Goal: Task Accomplishment & Management: Use online tool/utility

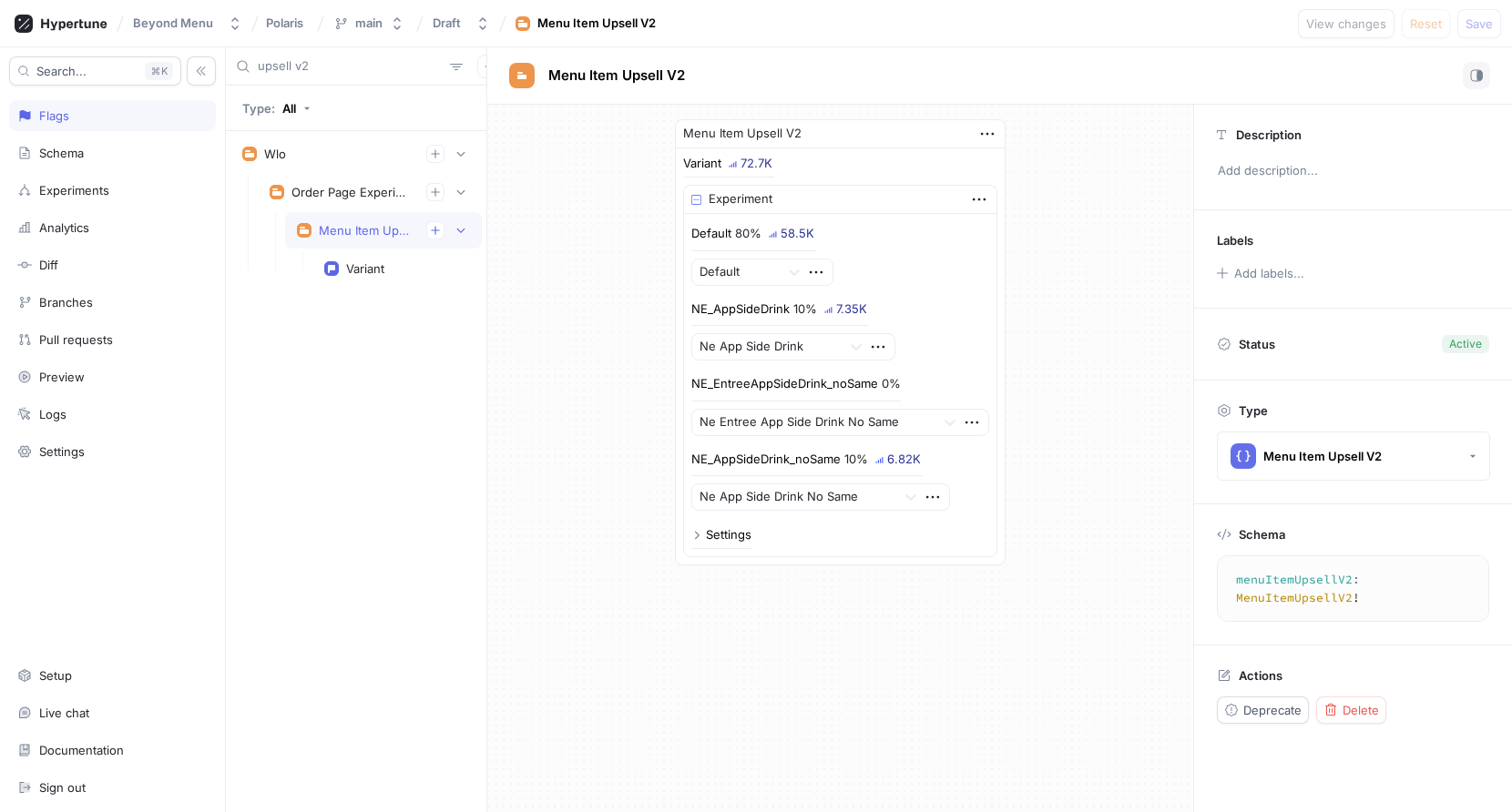
click at [331, 68] on input "upsell v2" at bounding box center [350, 66] width 185 height 18
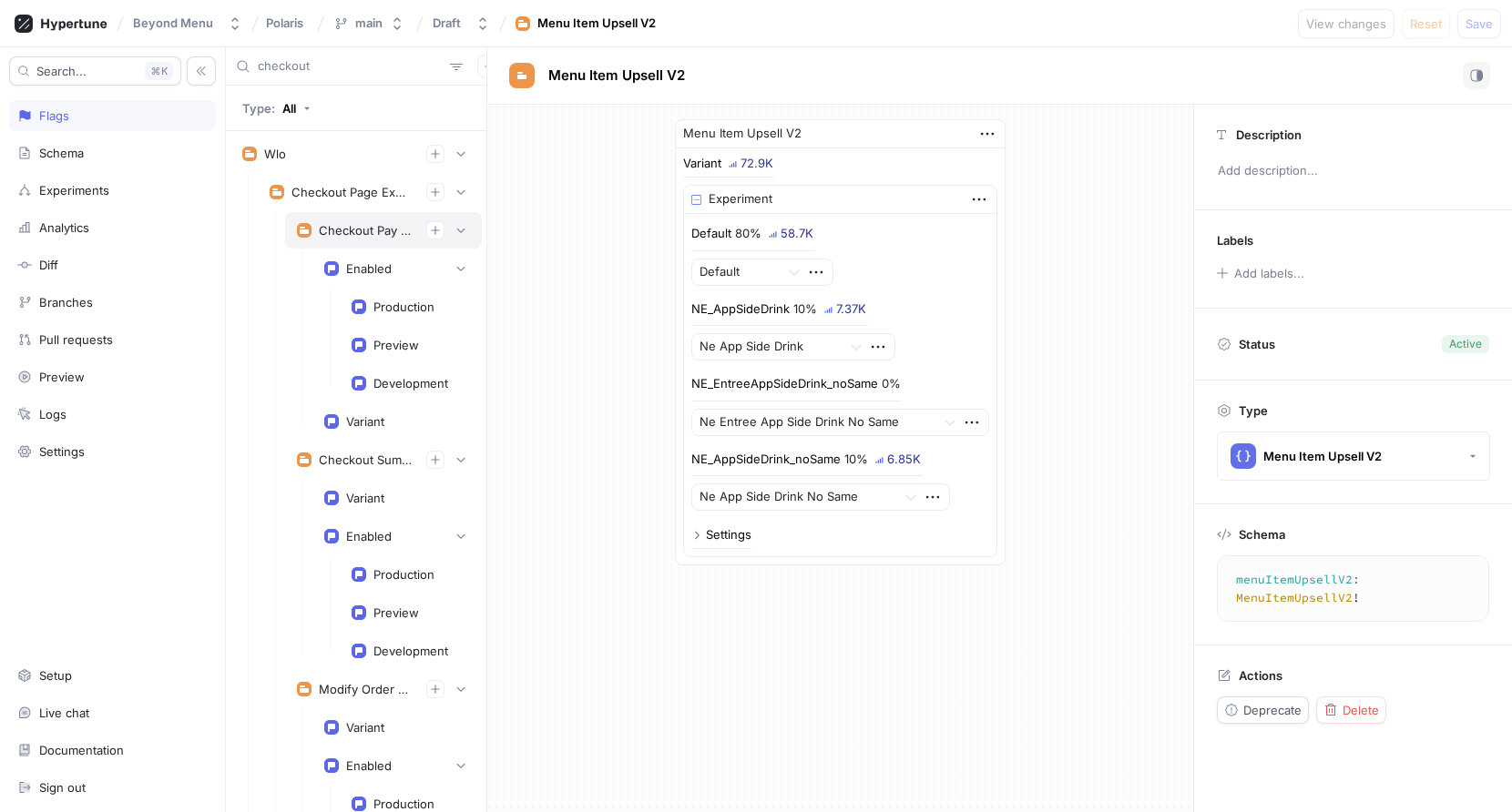
type input "checkout"
click at [328, 222] on div "Checkout Pay At Store Experiment" at bounding box center [384, 230] width 173 height 18
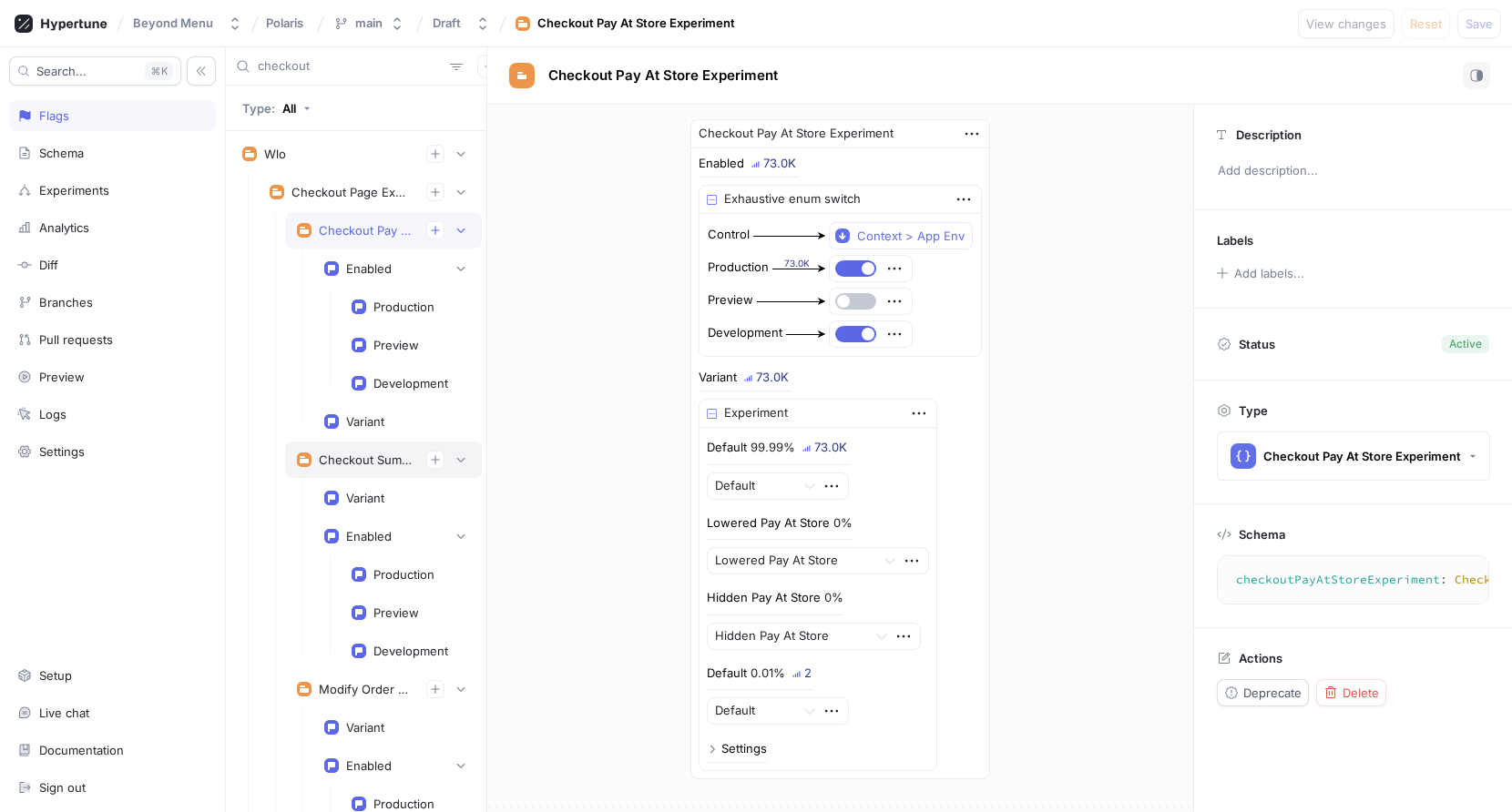
click at [346, 474] on div "Checkout Summary Experiment" at bounding box center [383, 460] width 197 height 36
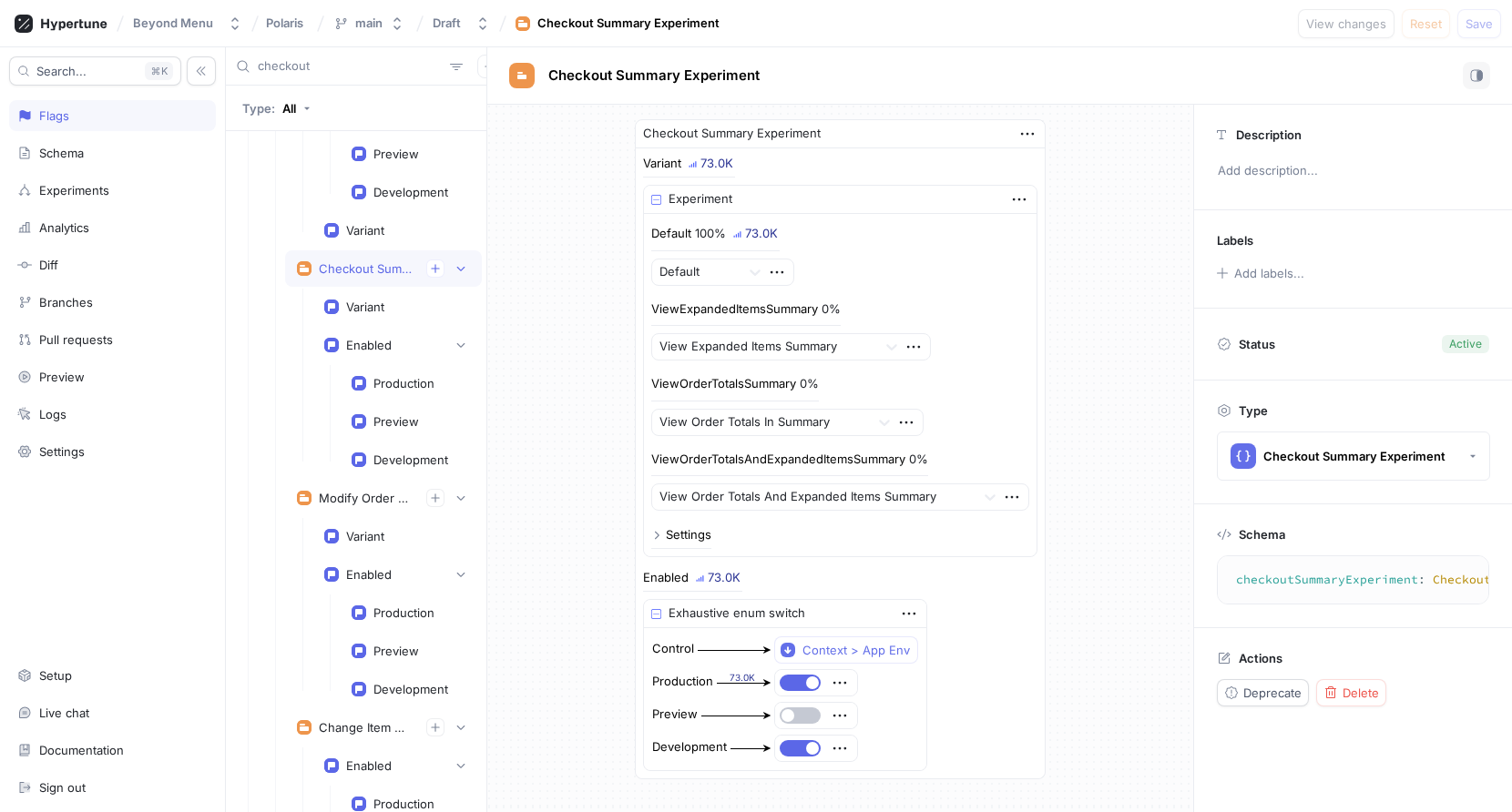
scroll to position [226, 0]
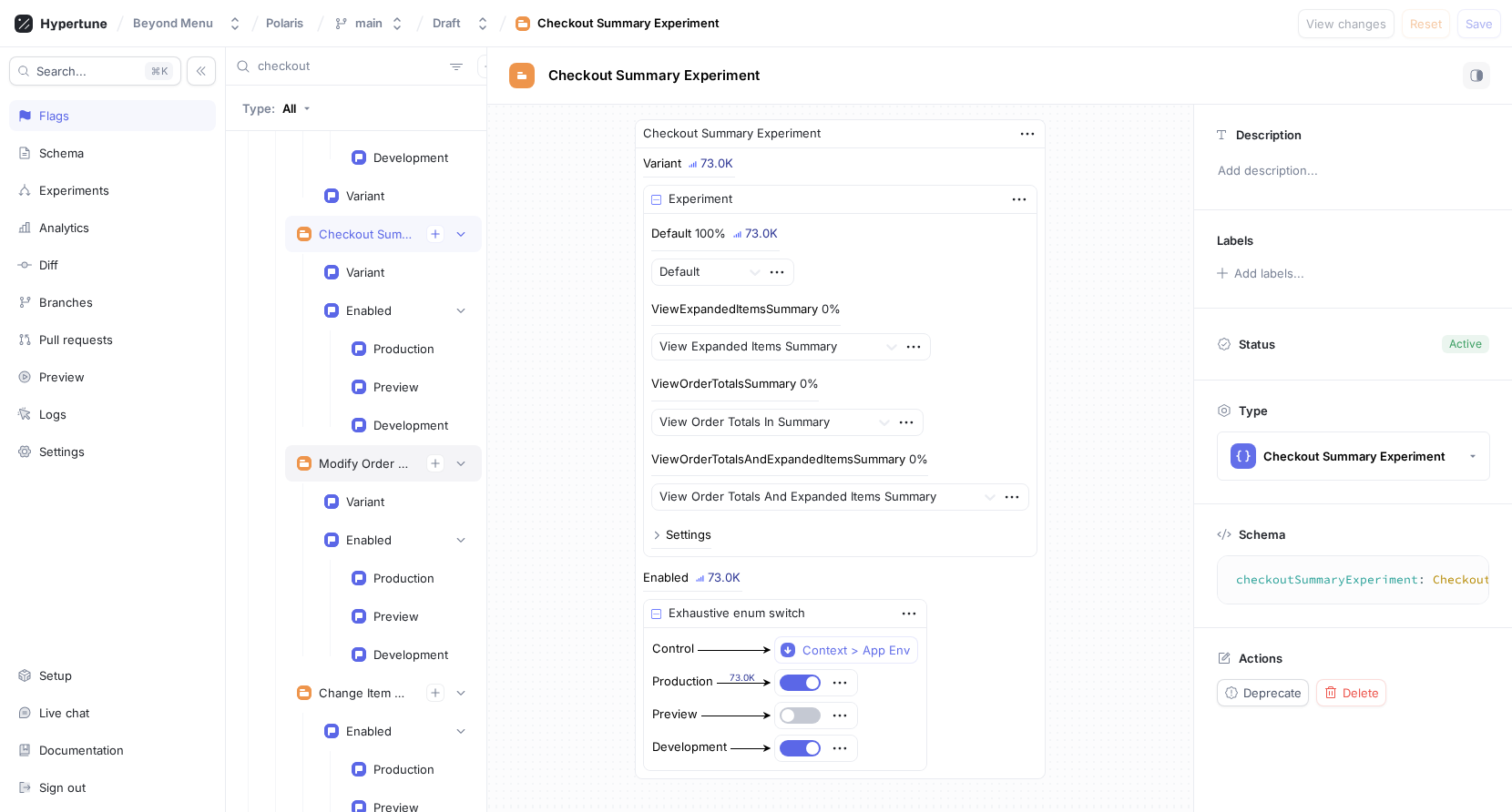
click at [352, 464] on div "Modify Order Experiment" at bounding box center [366, 463] width 93 height 14
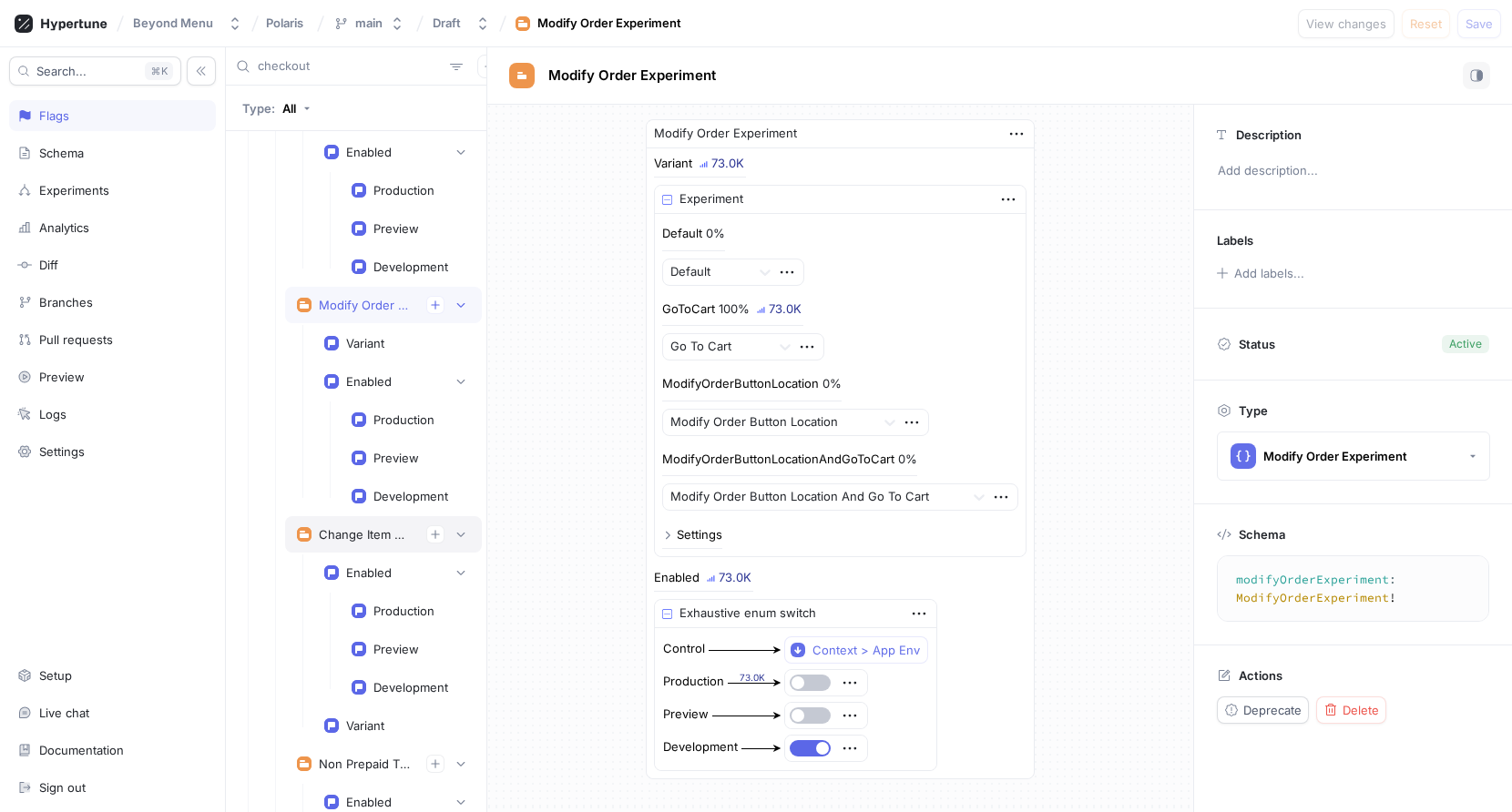
click at [343, 527] on div "Change Item Qty Experiment" at bounding box center [366, 534] width 93 height 14
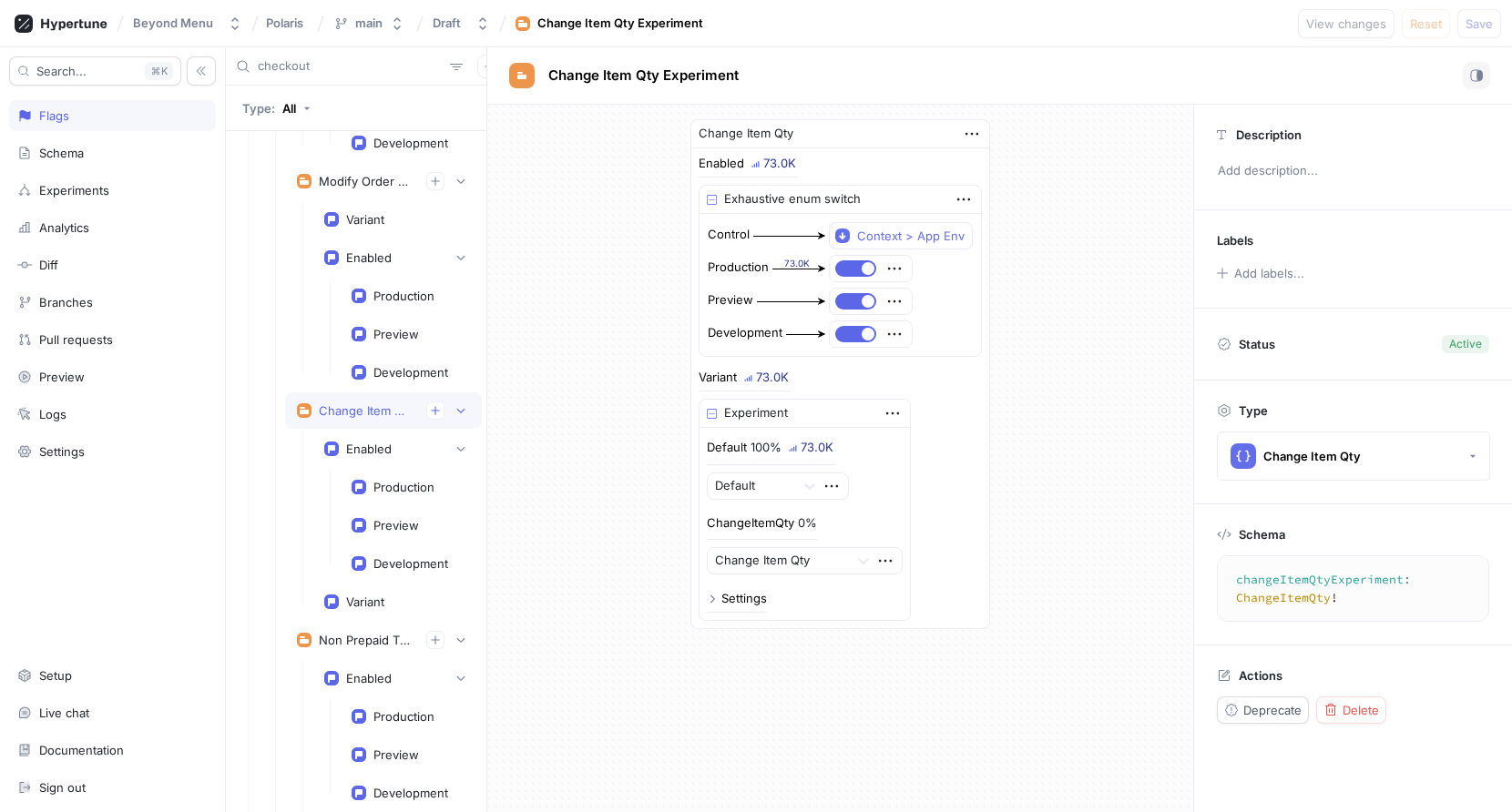
scroll to position [555, 0]
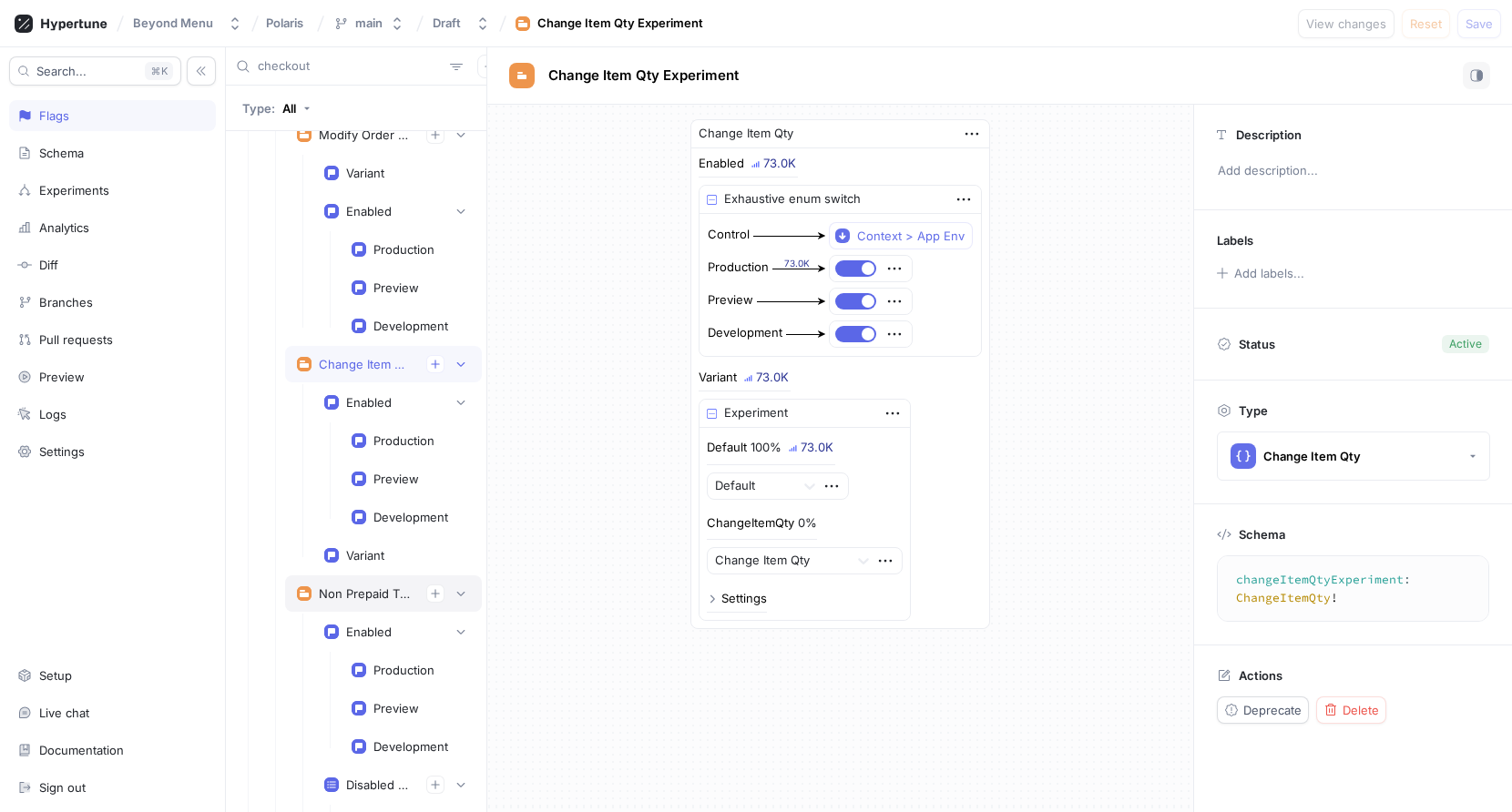
click at [336, 595] on div "Non Prepaid Tips Experiment" at bounding box center [366, 594] width 93 height 14
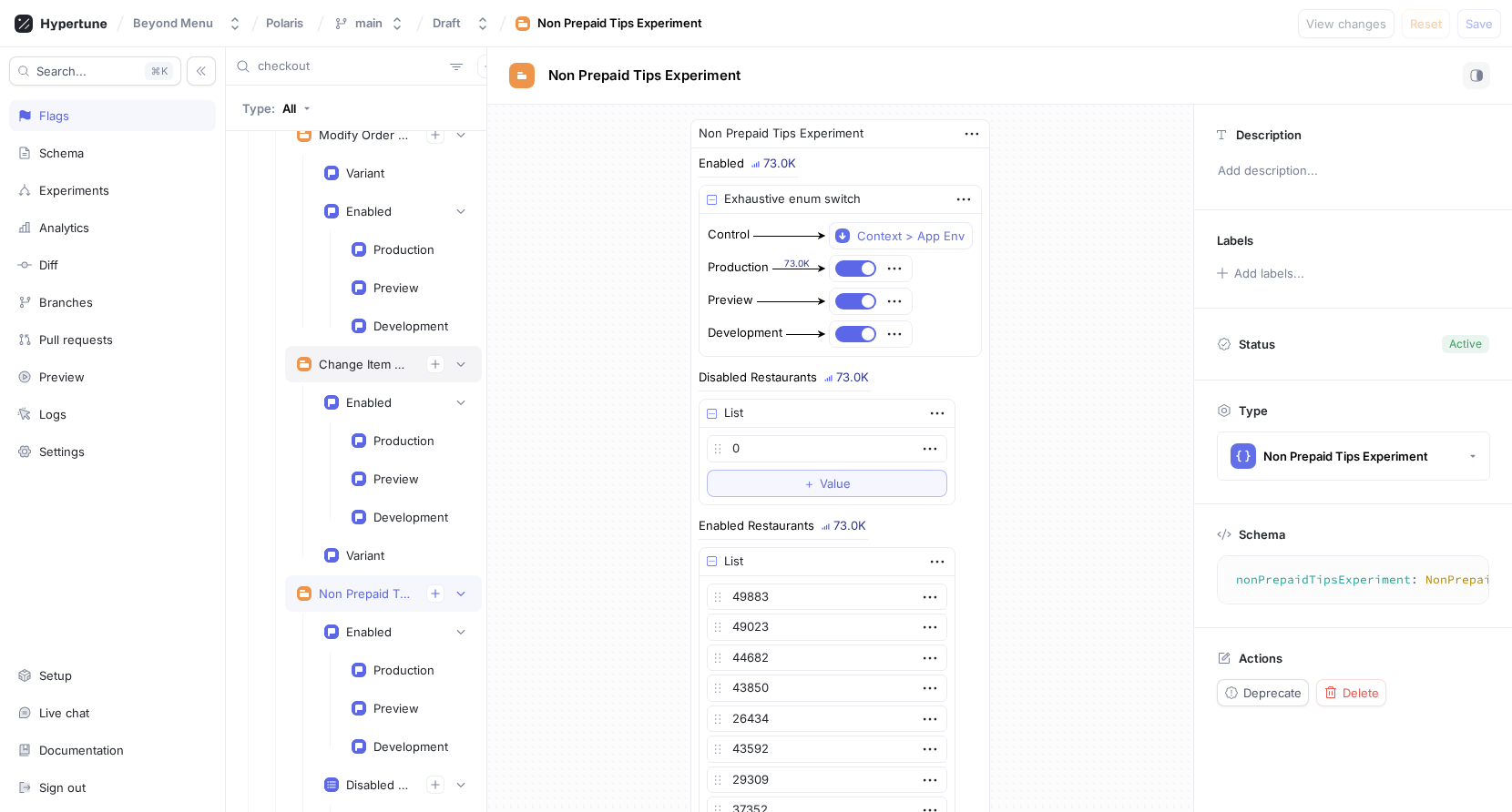
click at [359, 365] on div "Change Item Qty Experiment" at bounding box center [366, 364] width 93 height 14
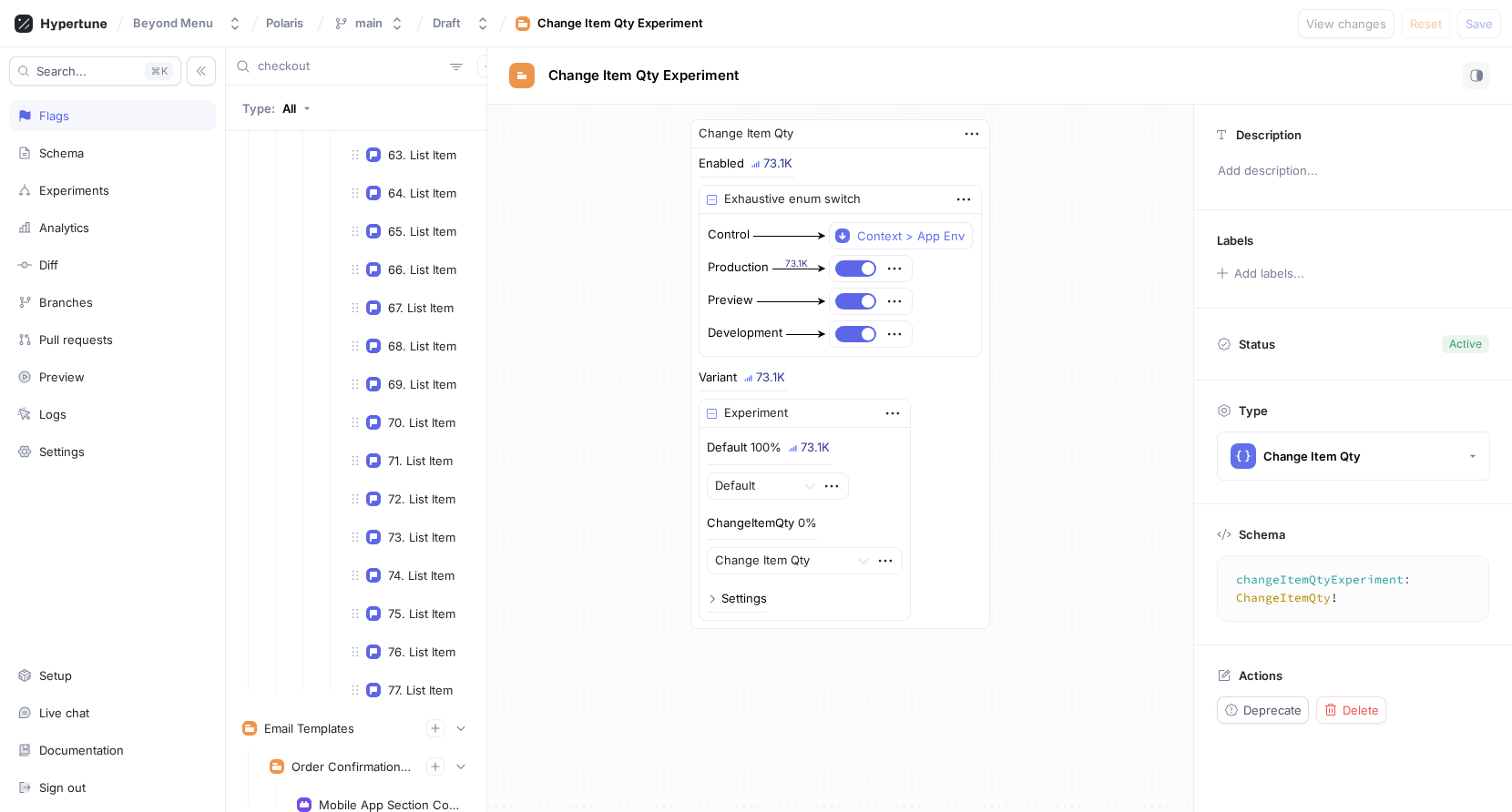
scroll to position [3740, 0]
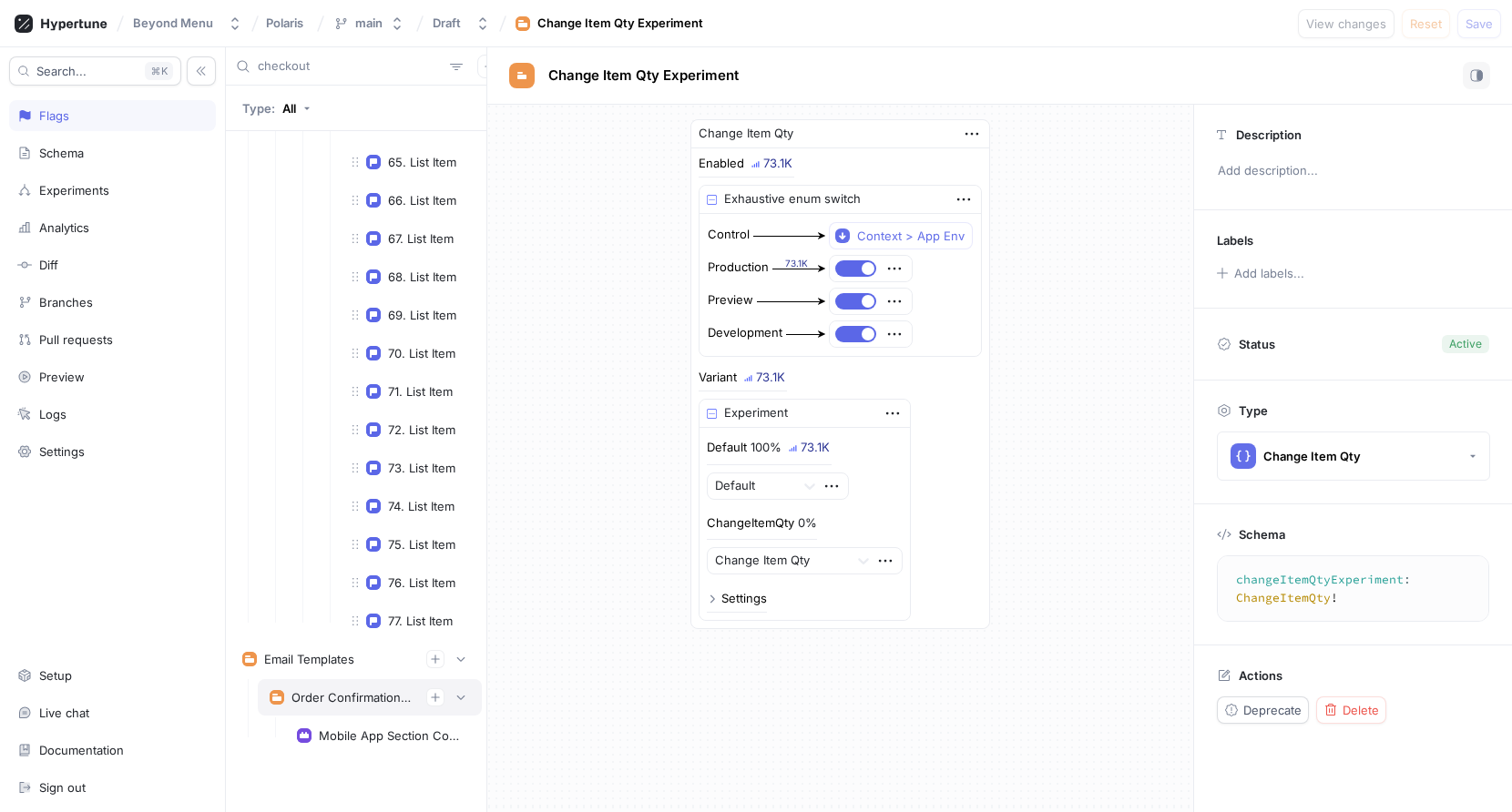
click at [313, 695] on div "Order Confirmation Email" at bounding box center [351, 697] width 121 height 14
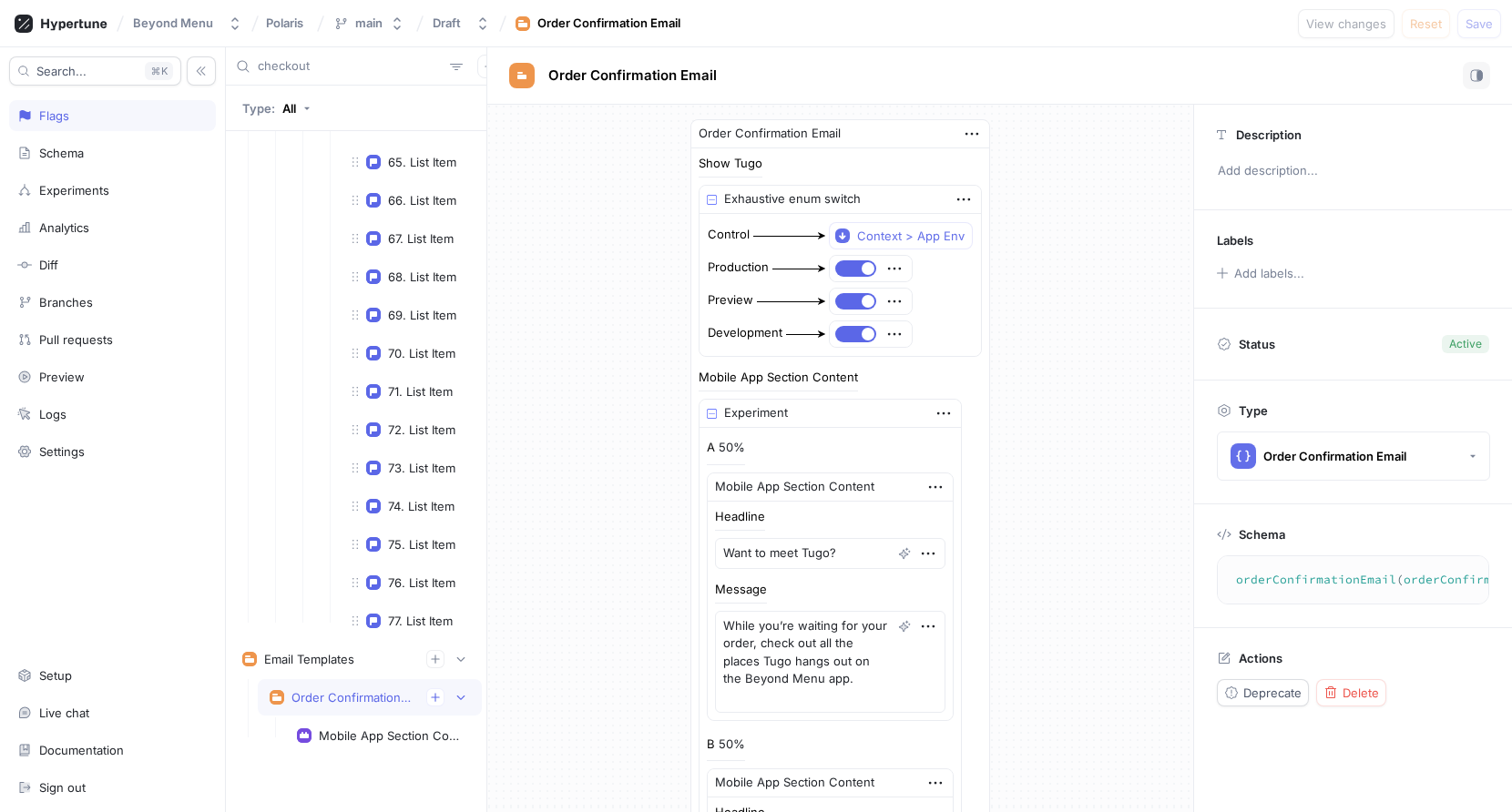
click at [343, 78] on div "checkout" at bounding box center [356, 66] width 260 height 38
type textarea "x"
click at [341, 67] on input "checkout" at bounding box center [350, 66] width 185 height 18
type input "ups"
type textarea "x"
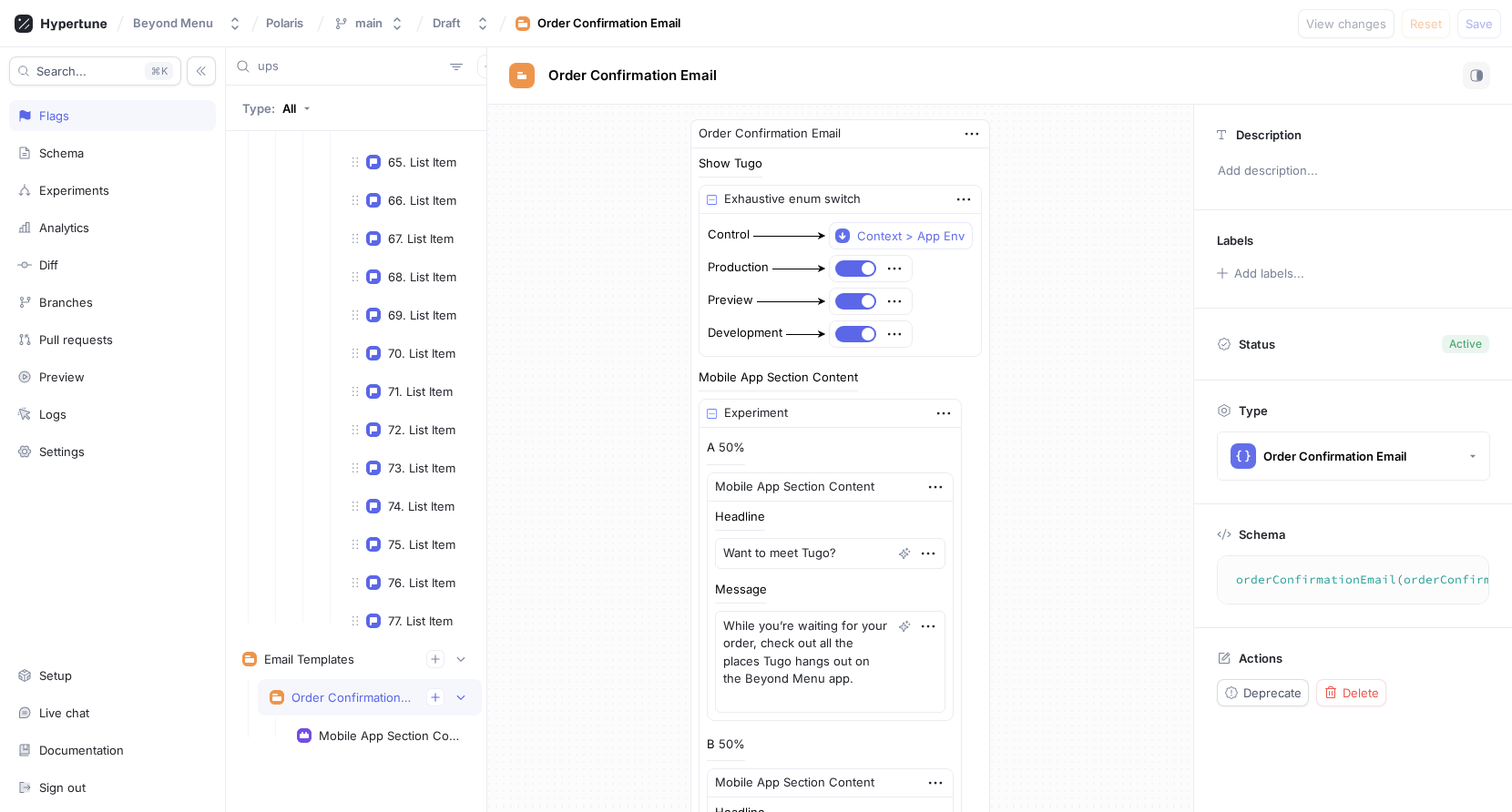
scroll to position [3893, 0]
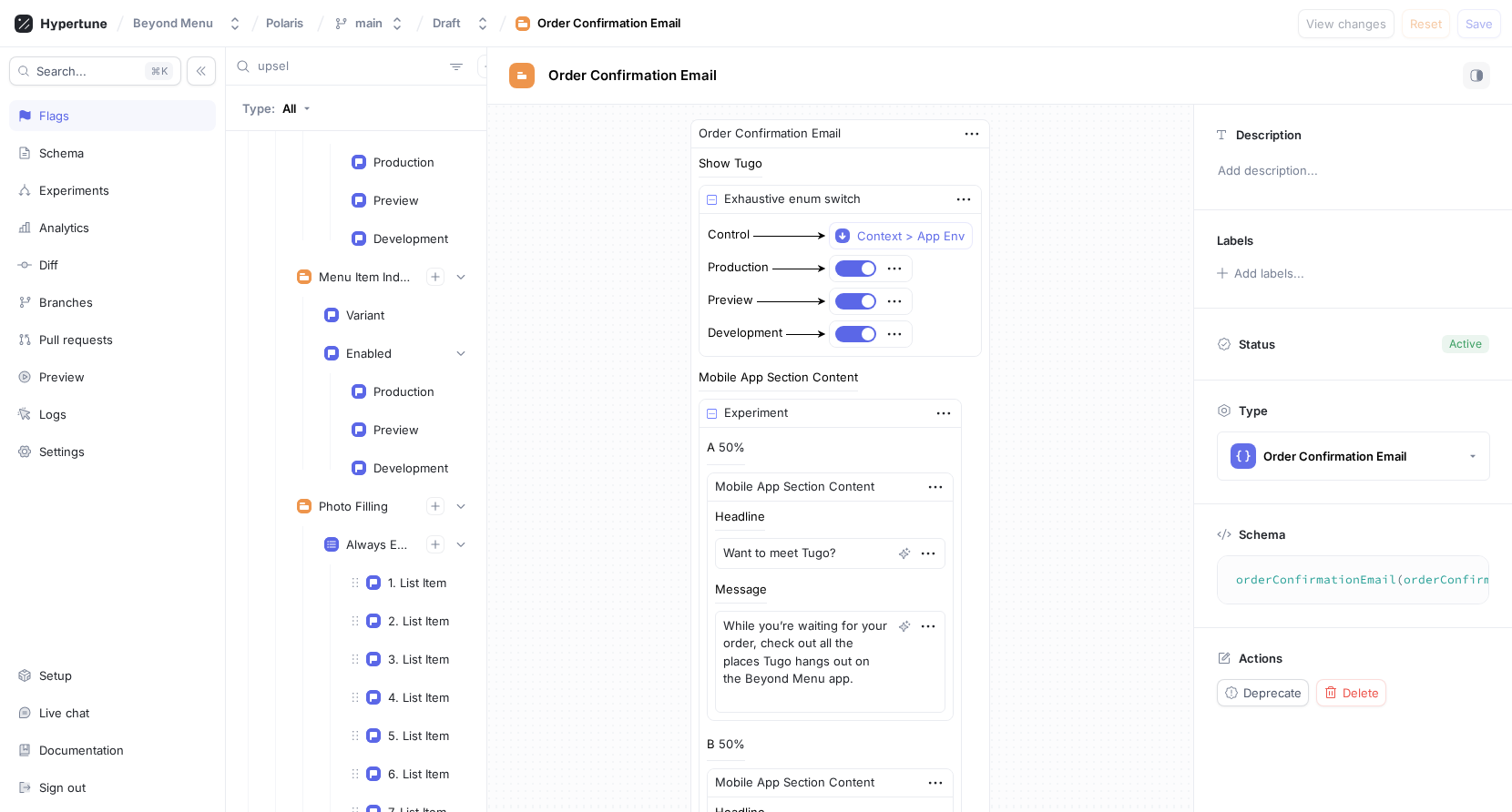
type input "upsell"
type textarea "x"
type input "upsell"
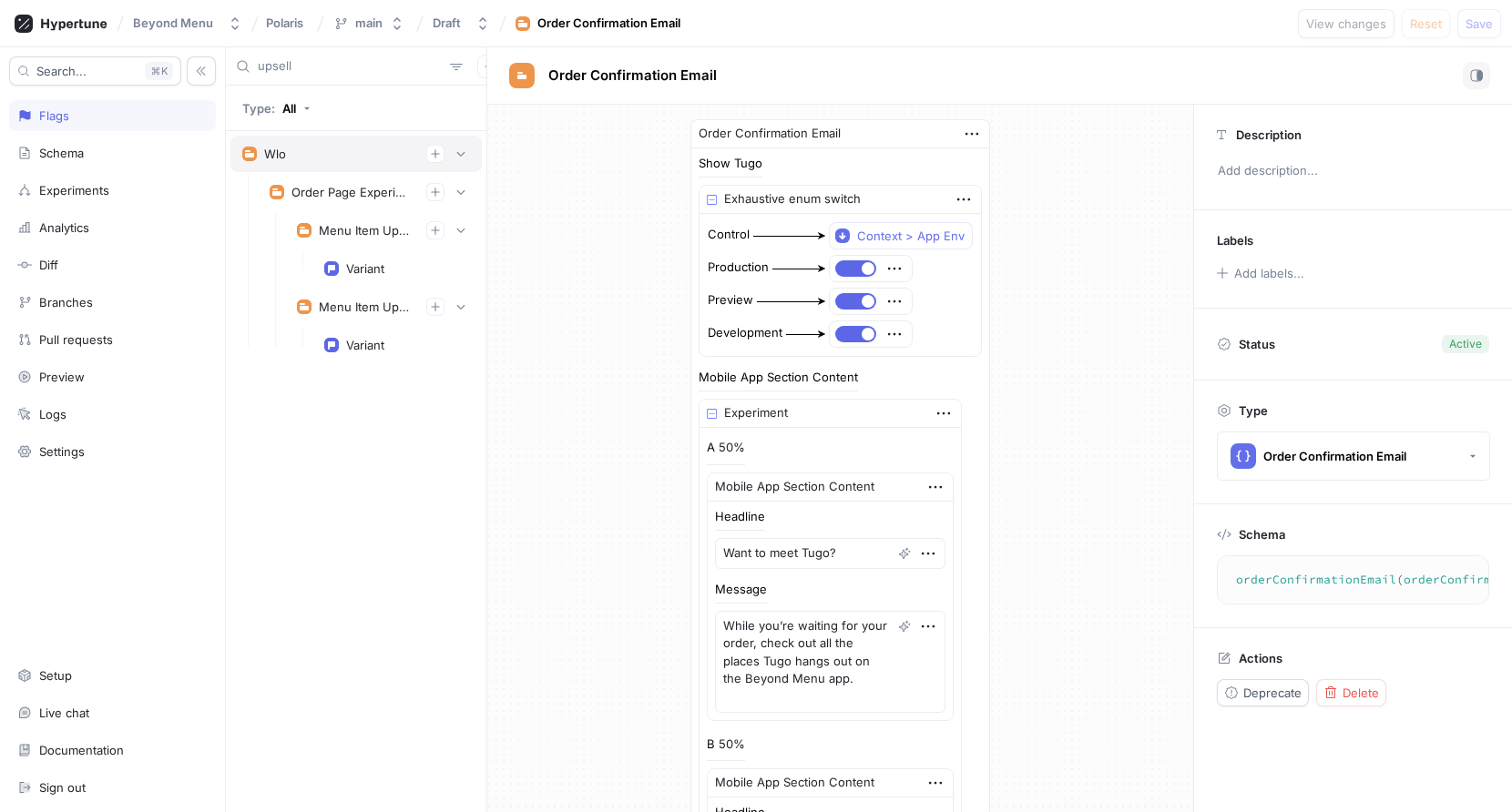
type textarea "x"
click at [346, 246] on div "Menu Item Upsell V2" at bounding box center [383, 230] width 197 height 36
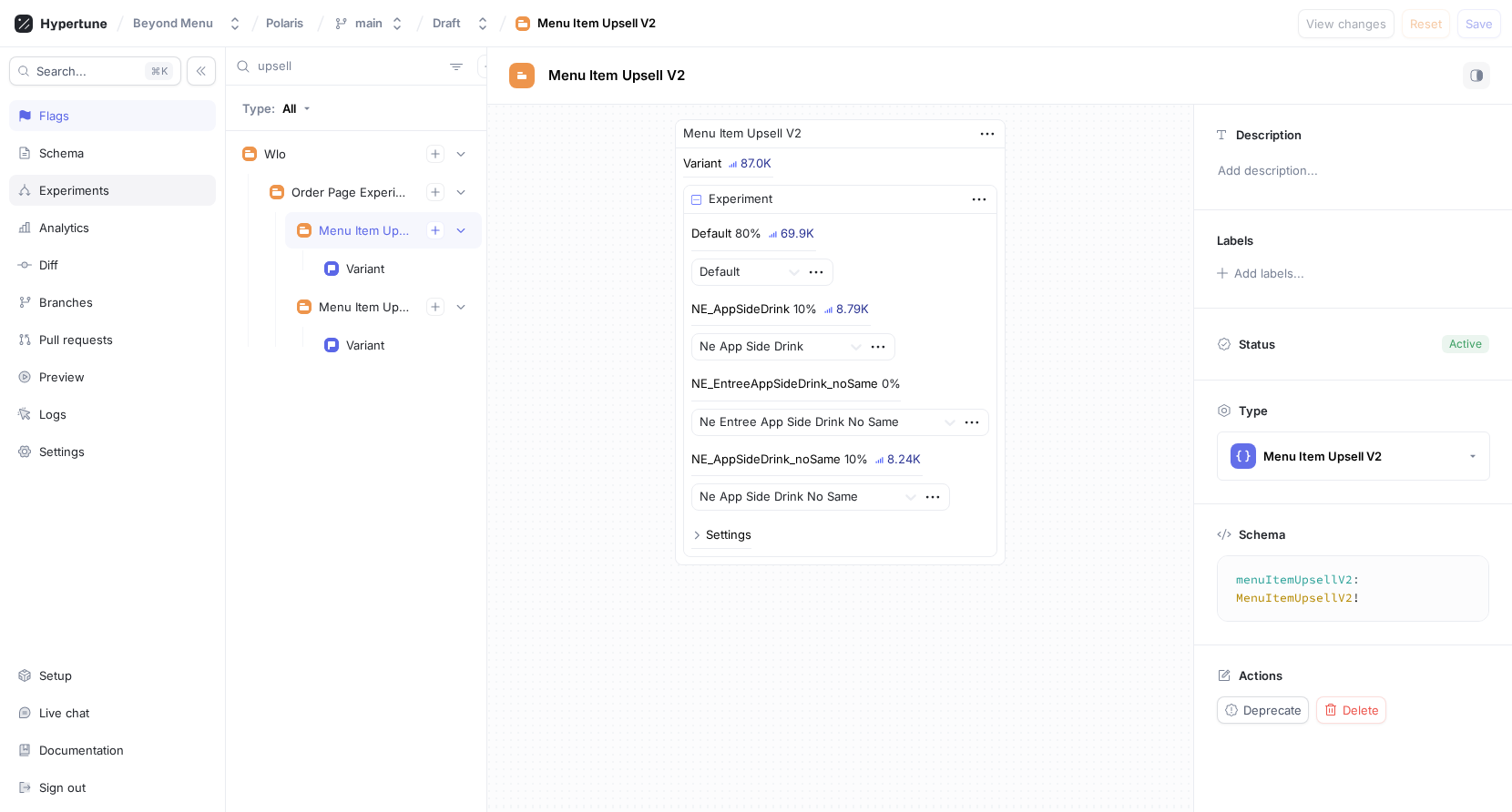
click at [66, 188] on div "Experiments" at bounding box center [74, 190] width 70 height 14
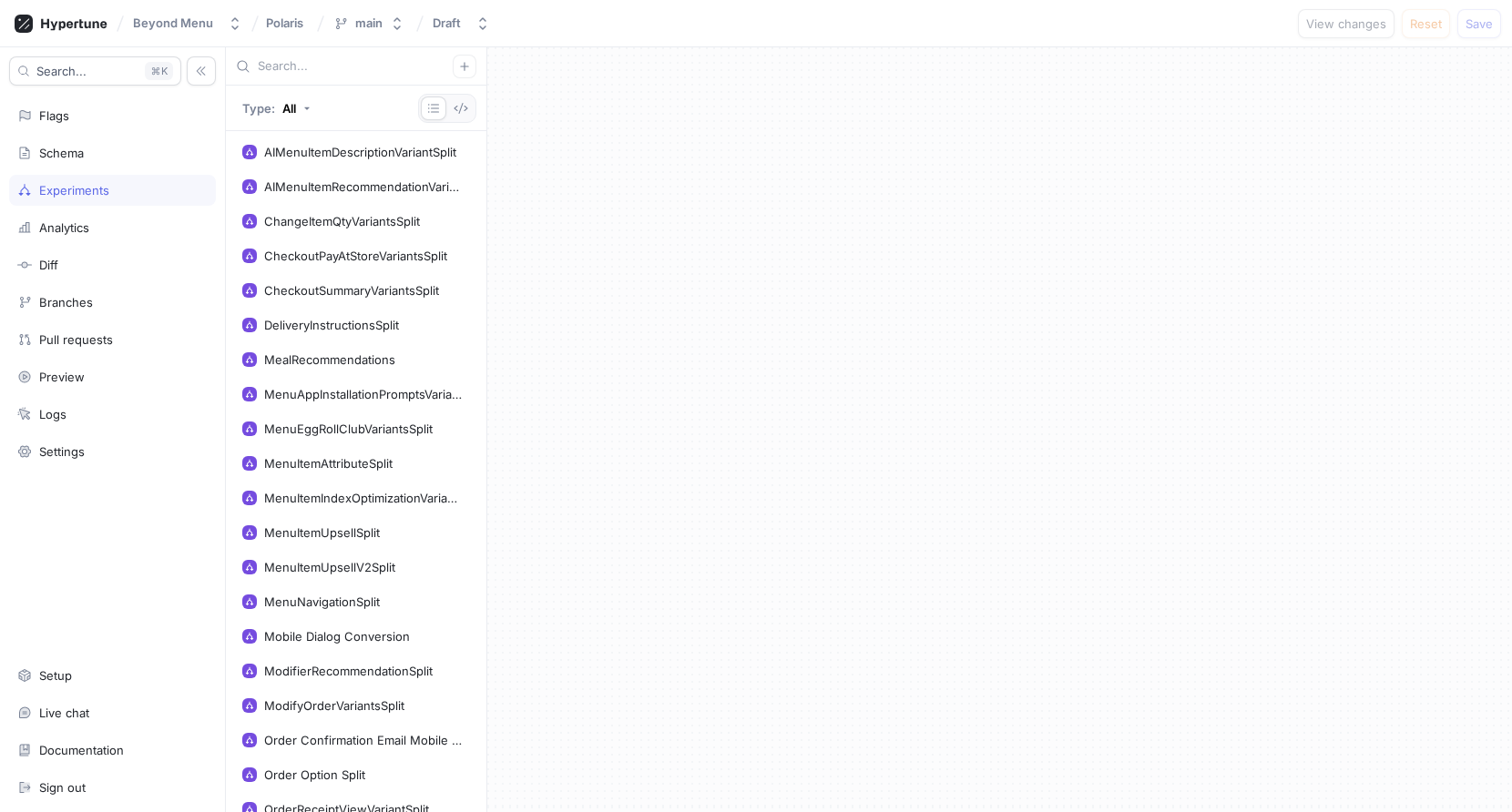
click at [299, 69] on input "text" at bounding box center [354, 66] width 195 height 18
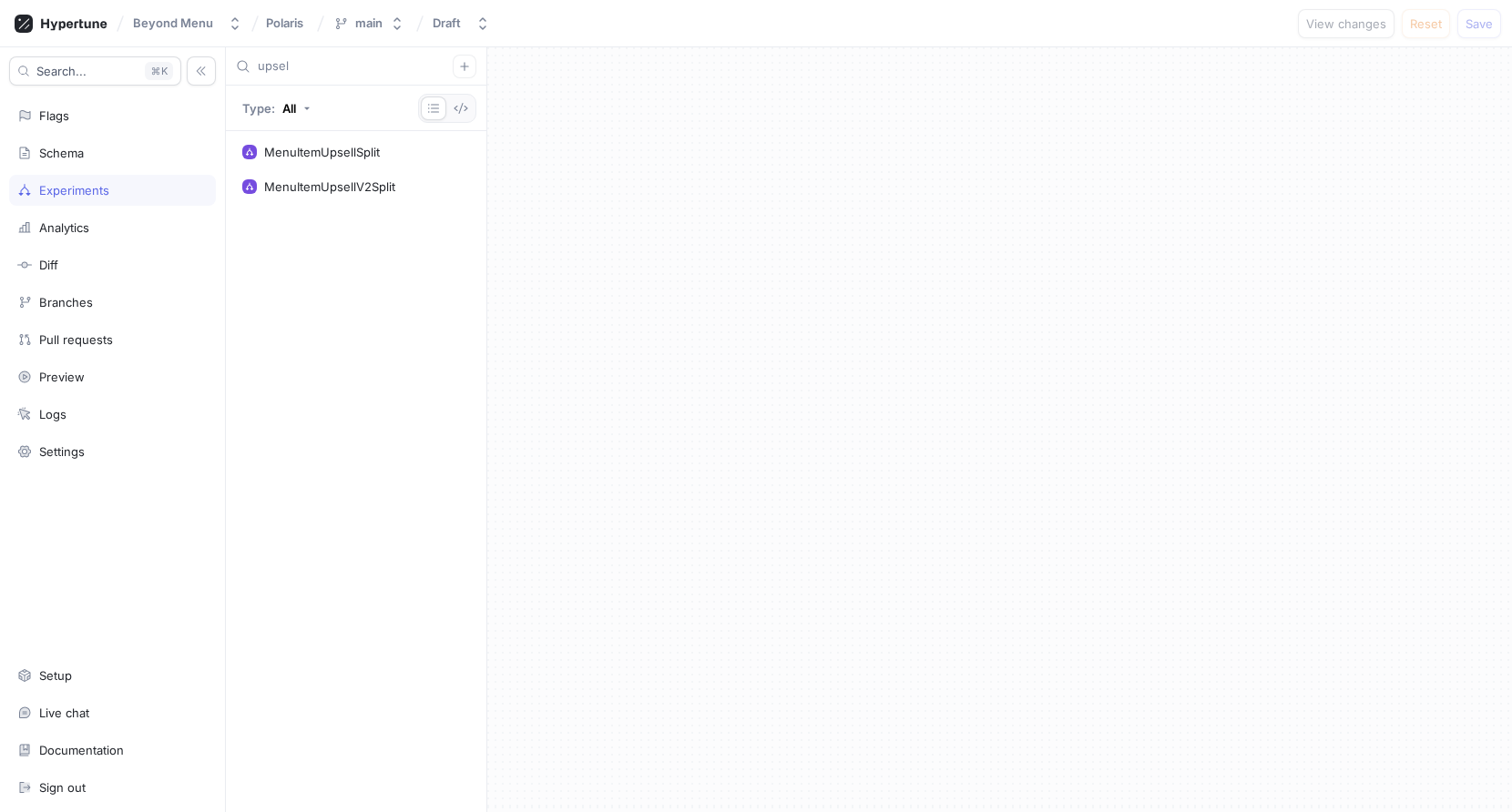
type input "upsel"
click at [312, 178] on div "MenuItemUpsellV2Split" at bounding box center [356, 186] width 252 height 33
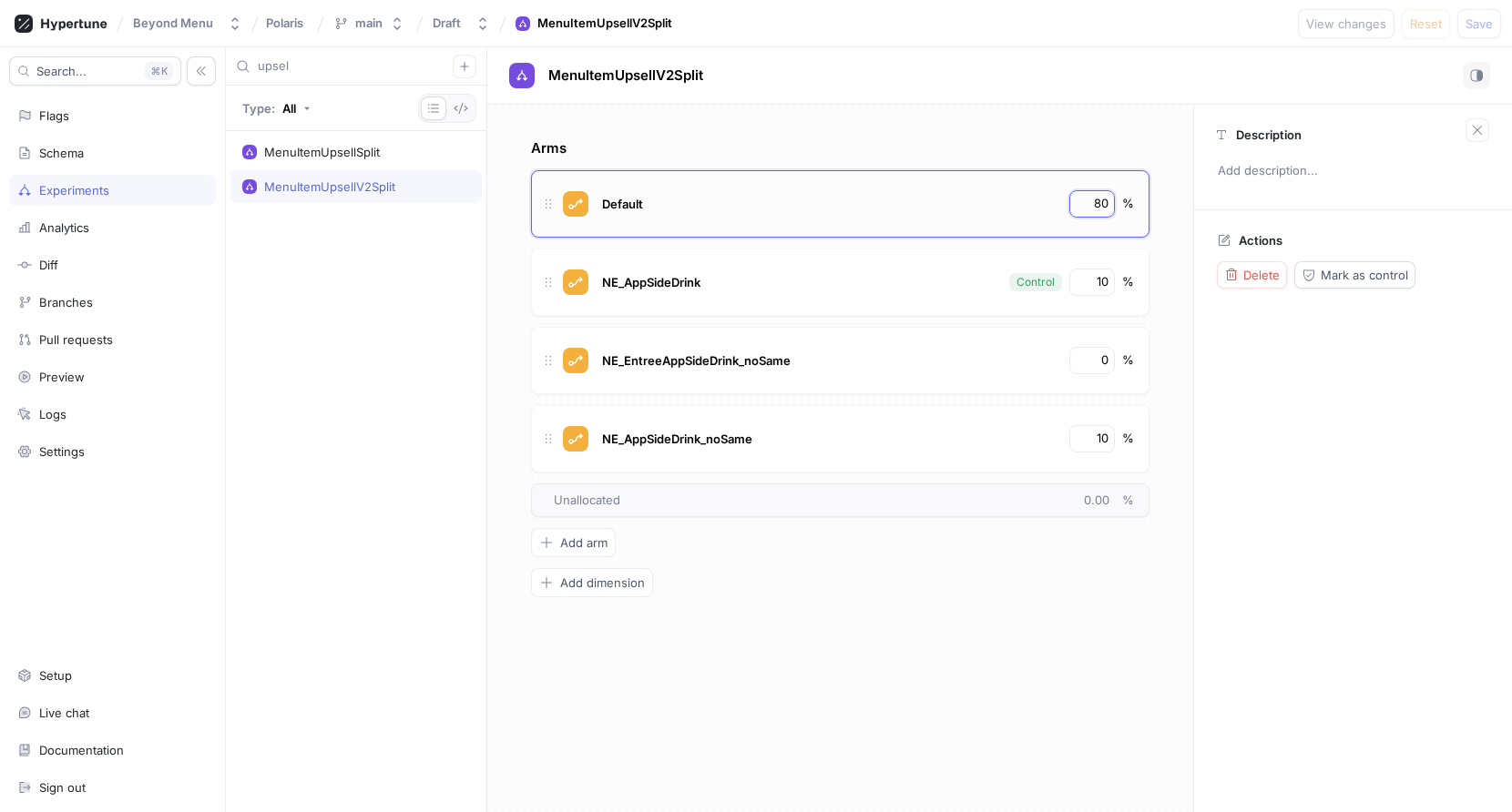
click at [1094, 201] on input "80" at bounding box center [1092, 203] width 31 height 18
type input "25"
click at [1097, 287] on input "10" at bounding box center [1092, 282] width 31 height 18
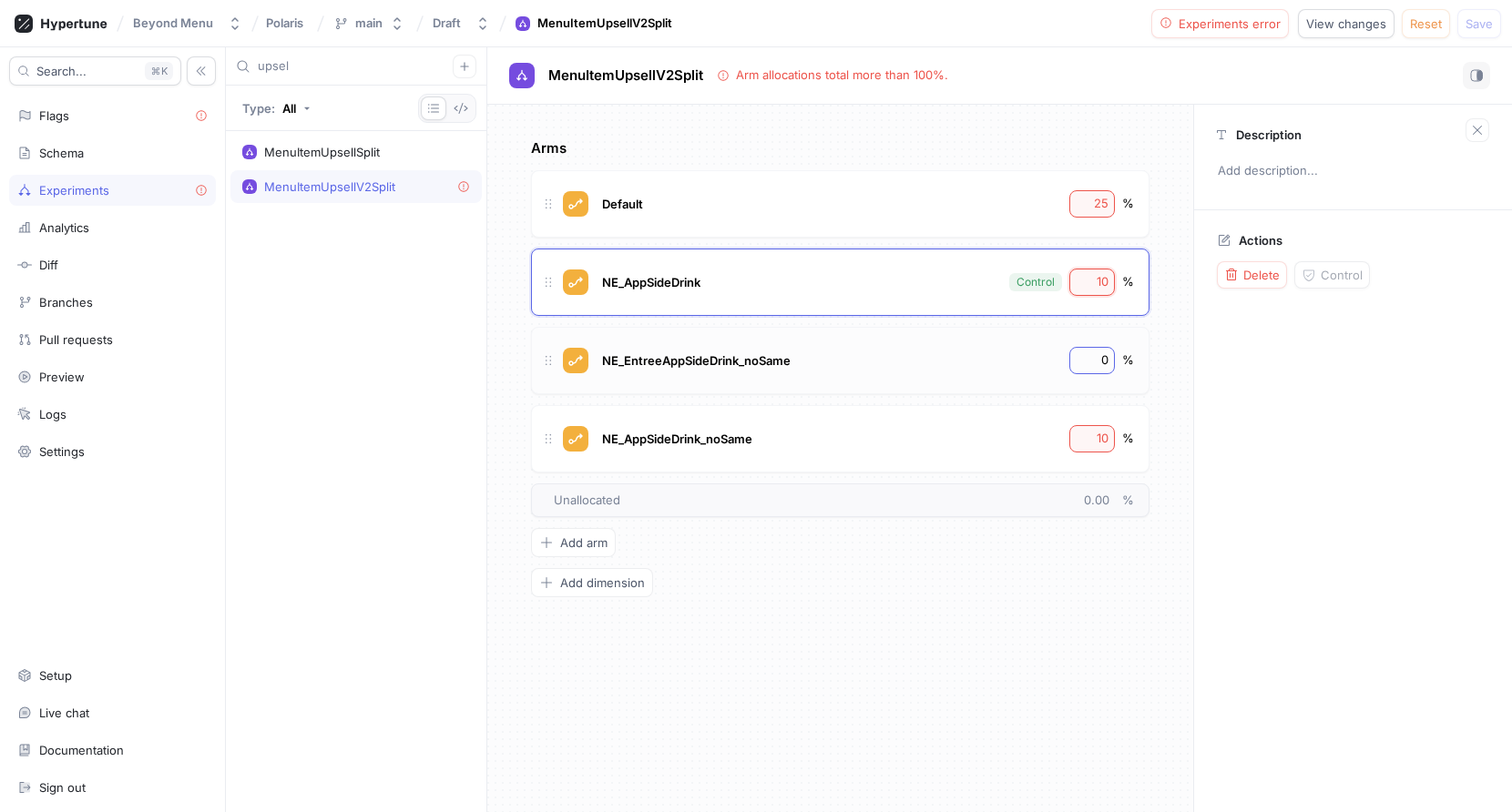
type input "1"
type input "25"
click at [1096, 363] on input "0" at bounding box center [1092, 360] width 31 height 18
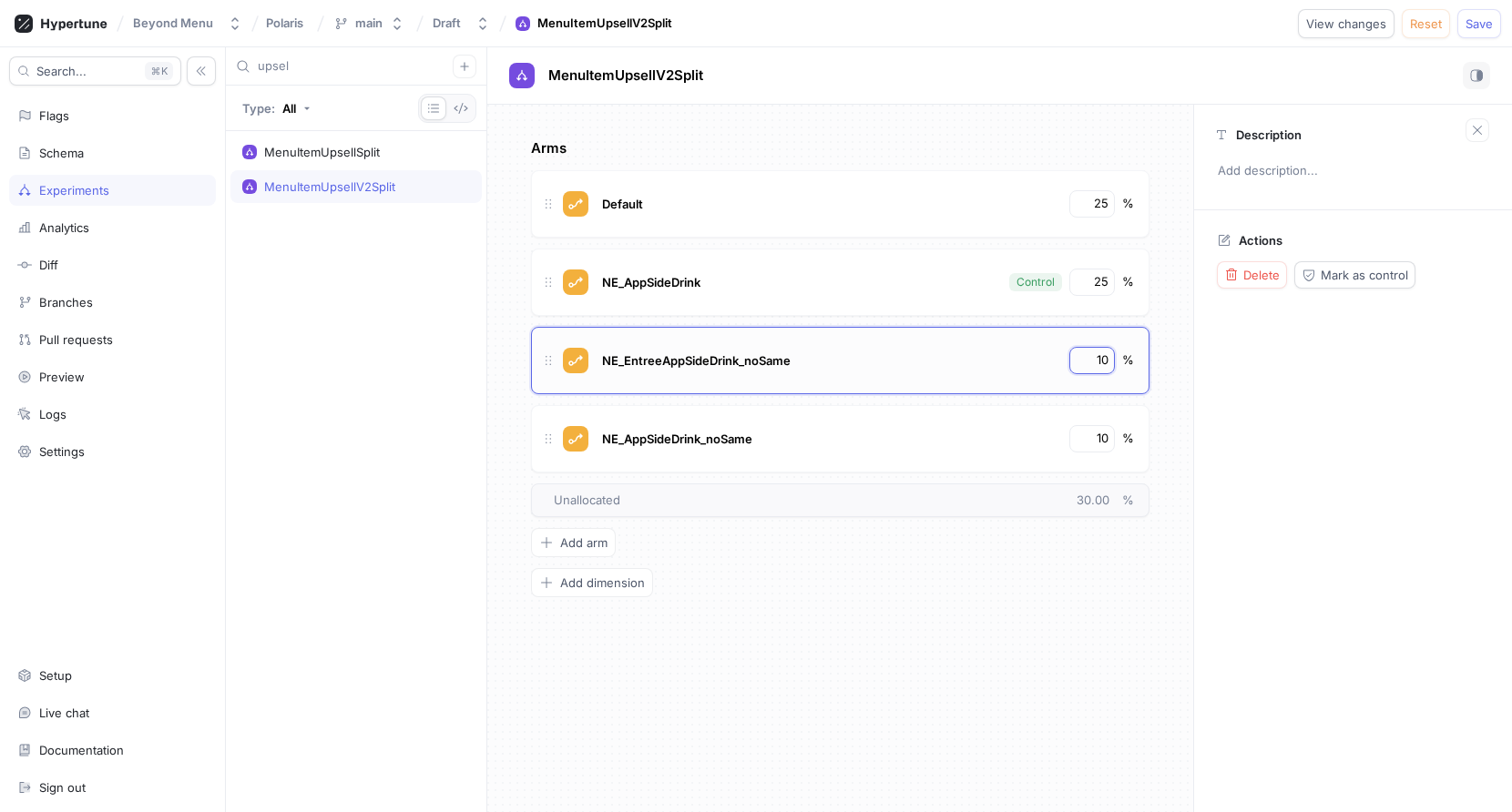
type input "1"
type input "25"
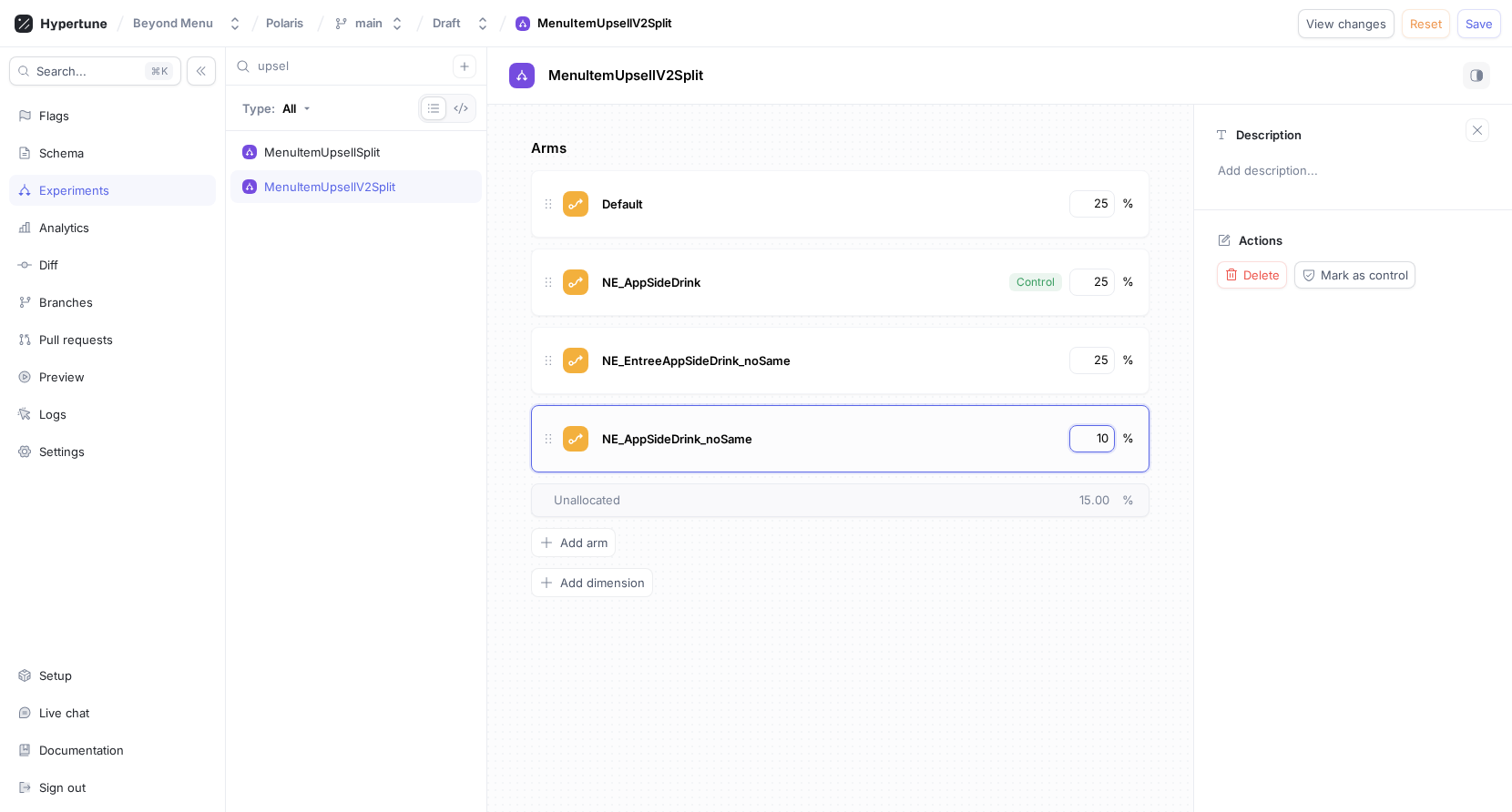
click at [1088, 438] on input "10" at bounding box center [1092, 439] width 31 height 18
type input "25"
click at [1242, 44] on div "Beyond Menu Polaris main Draft MenuItemUpsellV2Split Logic error View changes R…" at bounding box center [756, 24] width 1512 height 47
click at [1242, 12] on button "Logic error" at bounding box center [1240, 24] width 99 height 29
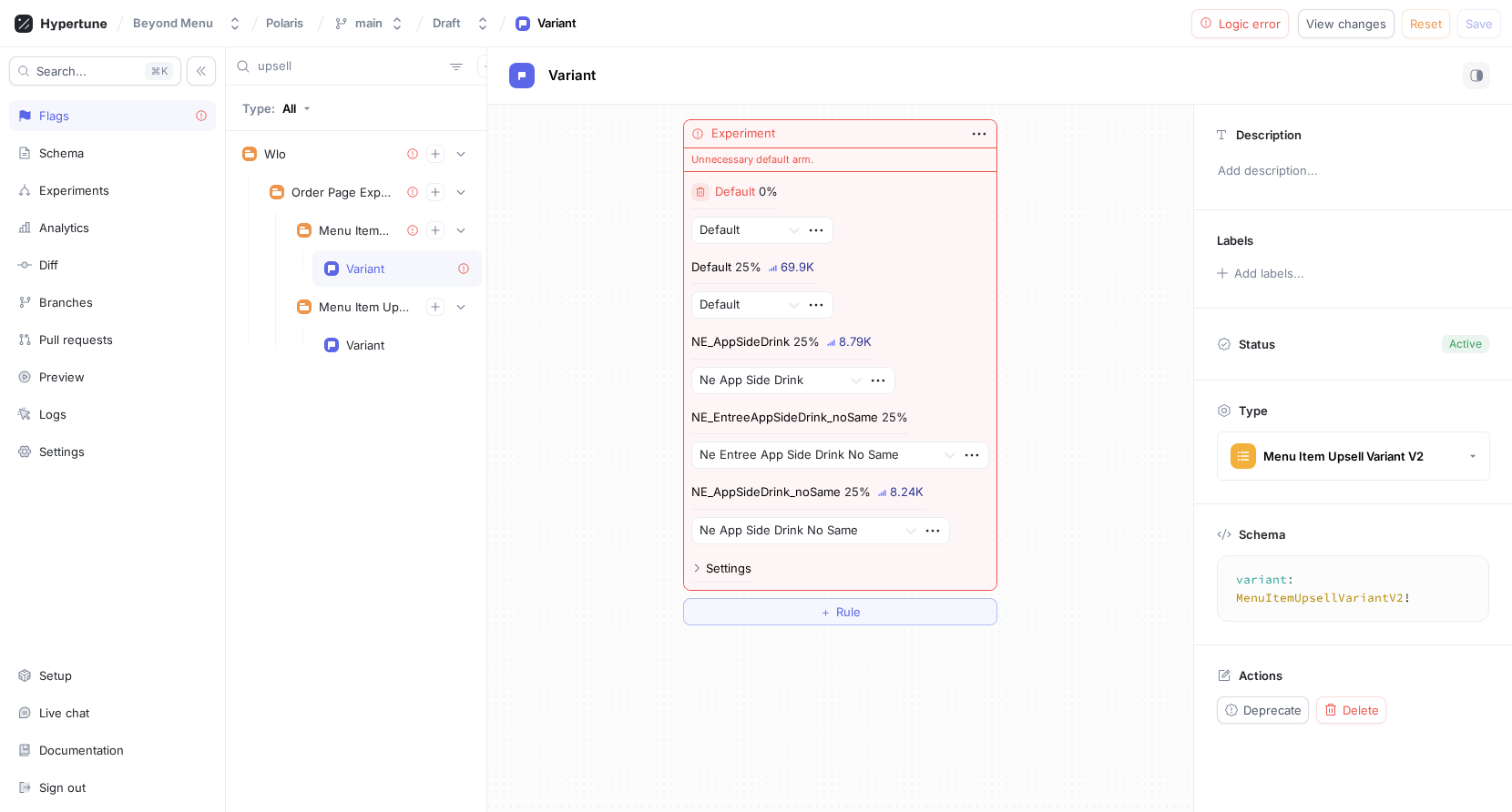
click at [703, 194] on icon "button" at bounding box center [700, 192] width 9 height 9
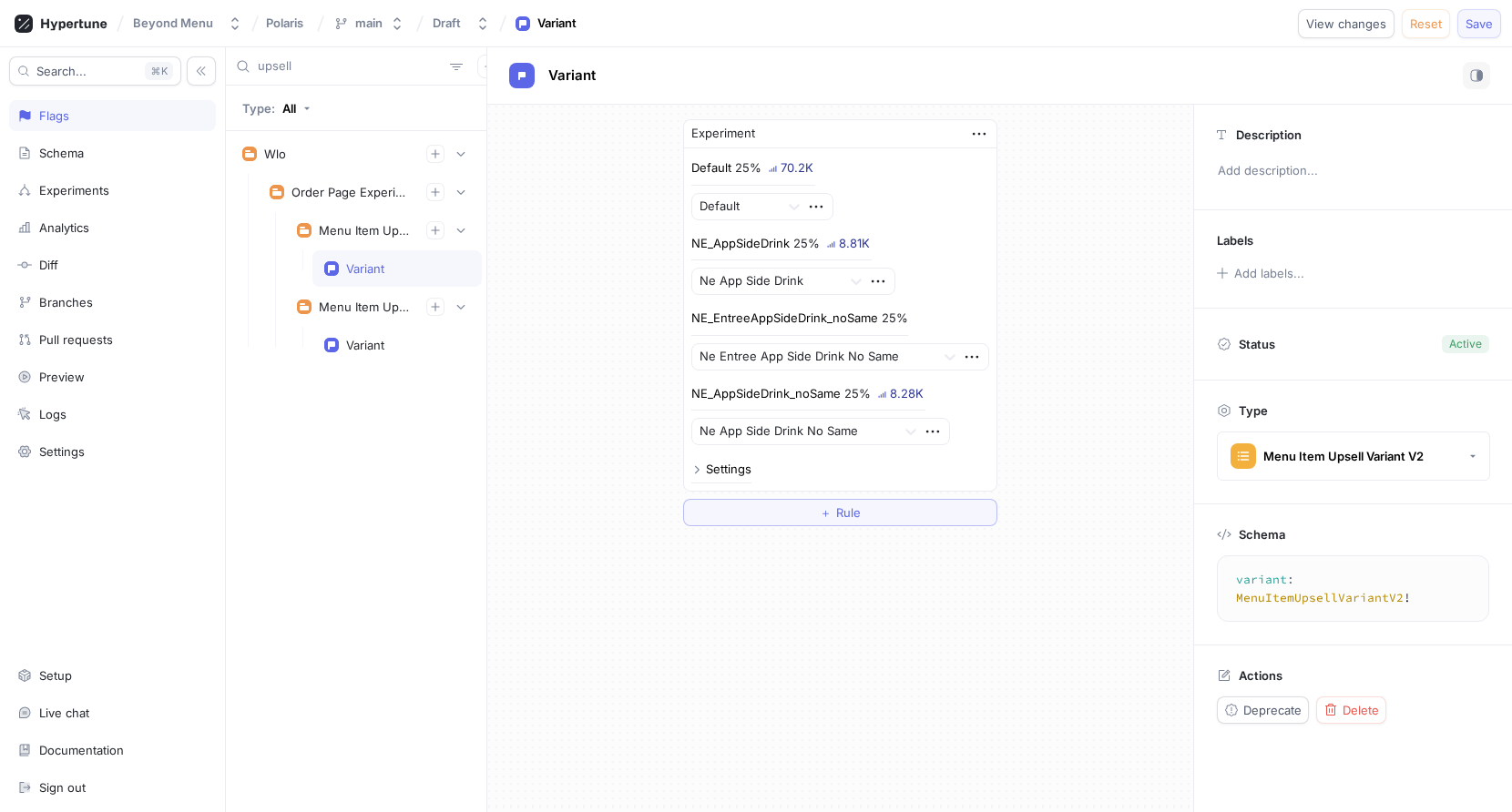
click at [1475, 18] on span "Save" at bounding box center [1479, 24] width 28 height 11
